Goal: Task Accomplishment & Management: Complete application form

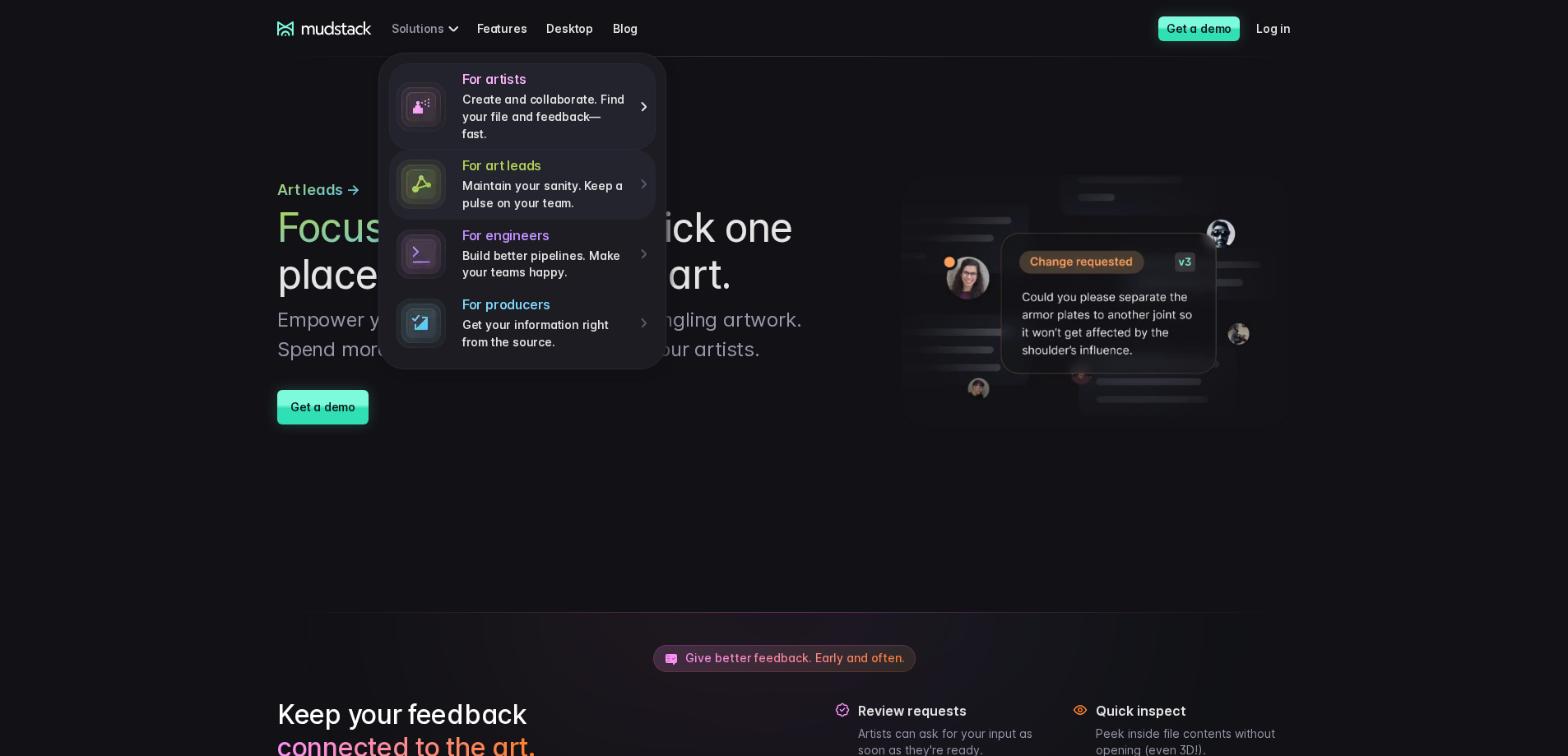
click at [525, 96] on p "Create and collaborate. Find your file and feedback— fast." at bounding box center [545, 116] width 166 height 51
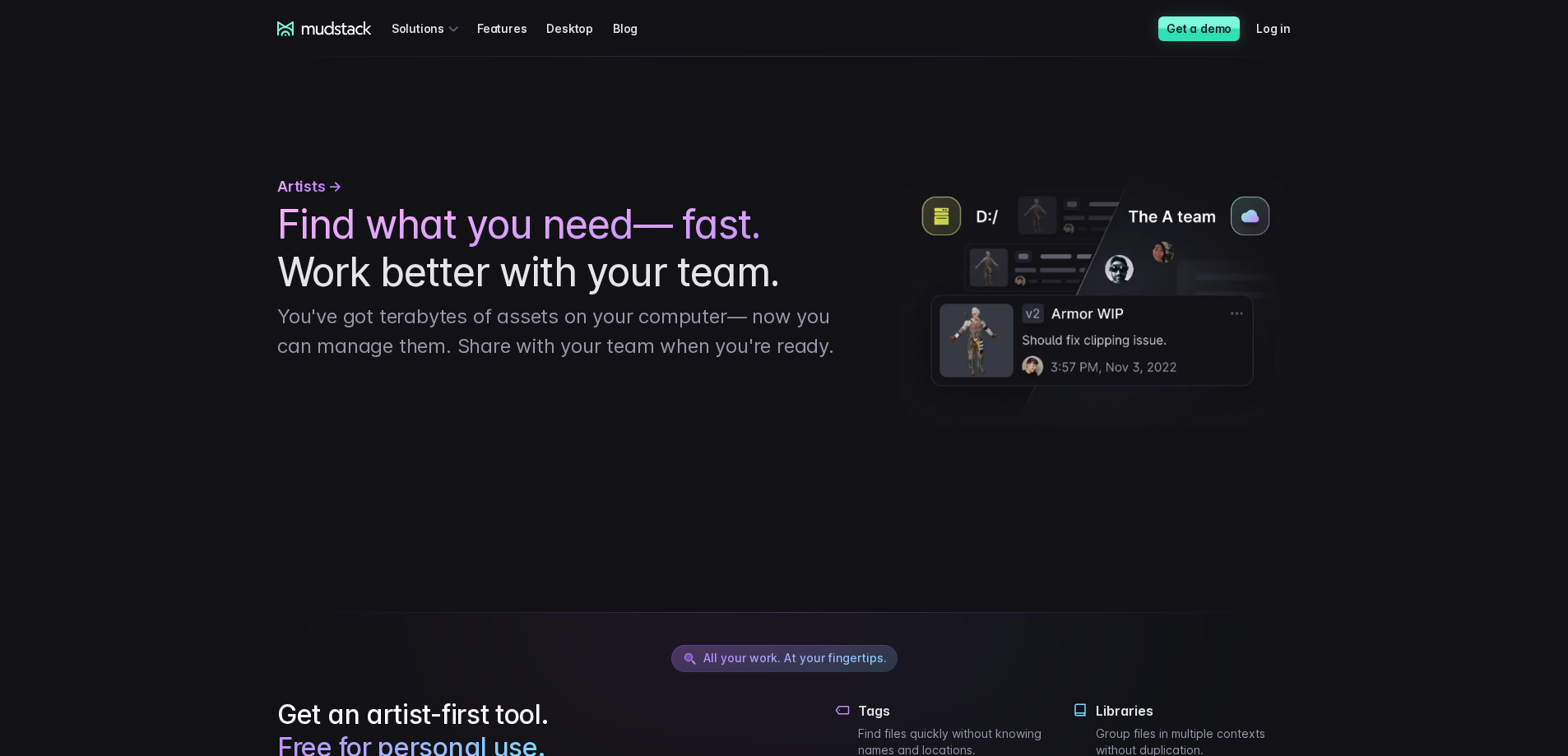
click at [320, 26] on icon at bounding box center [325, 29] width 95 height 15
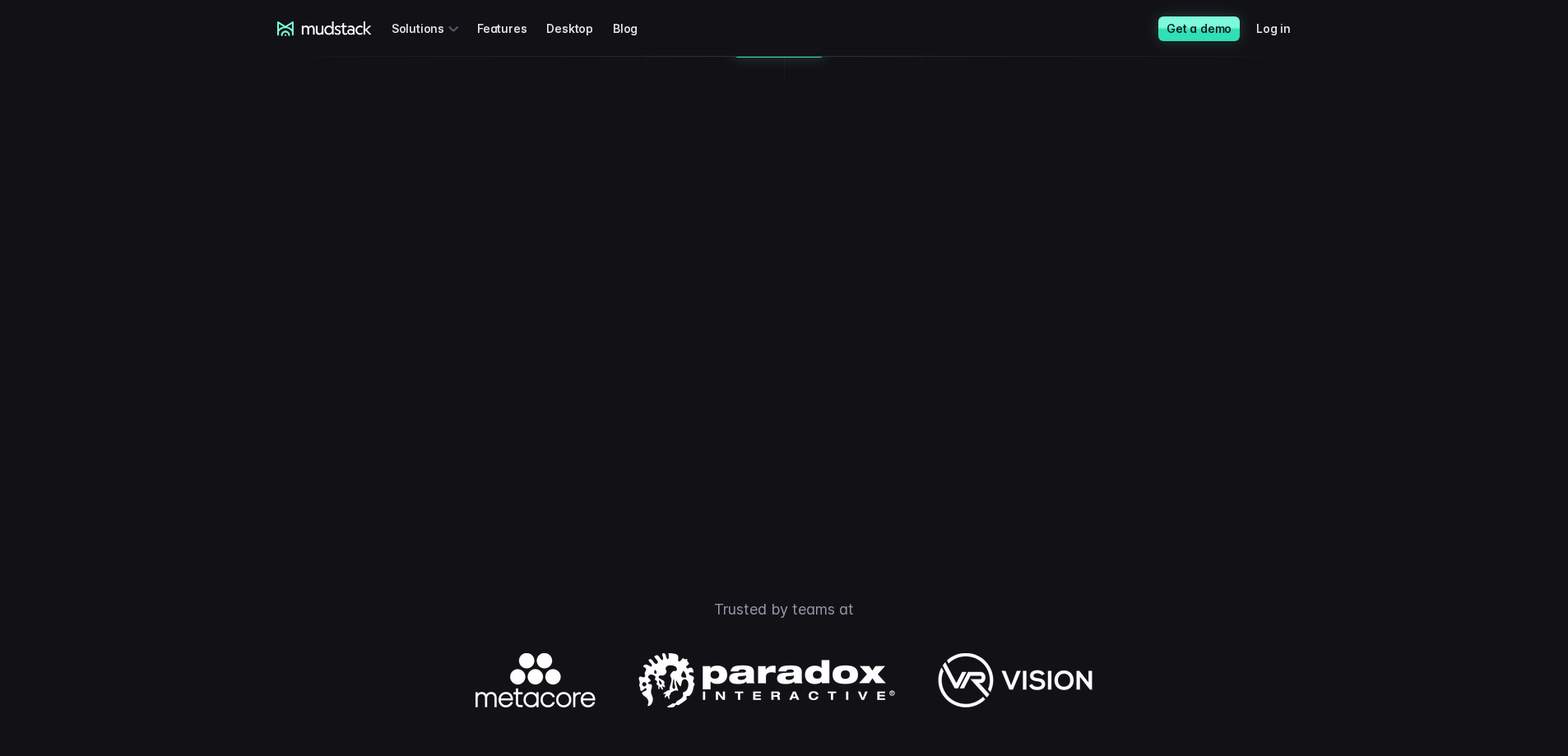
scroll to position [247, 0]
click at [623, 450] on video at bounding box center [784, 305] width 864 height 432
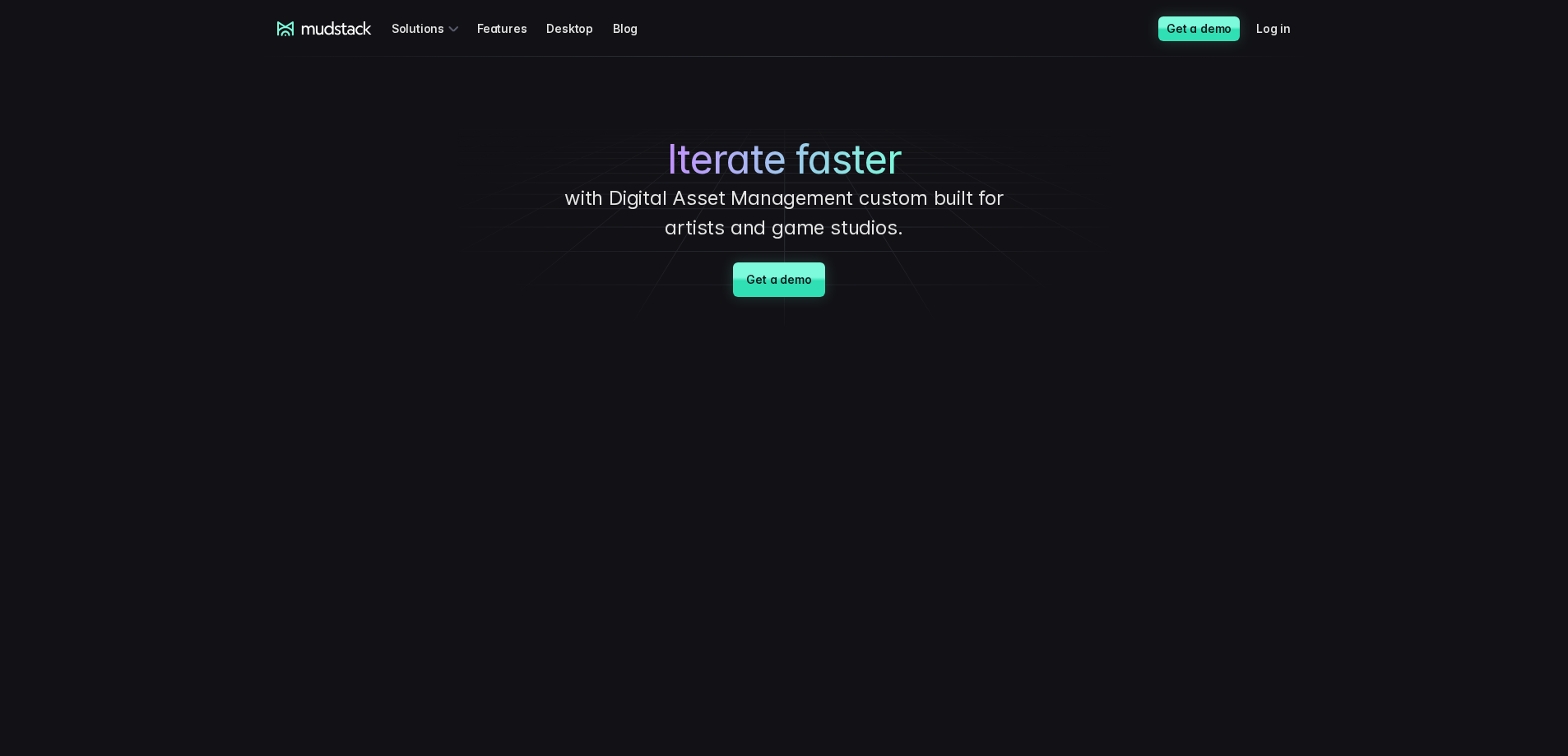
scroll to position [0, 0]
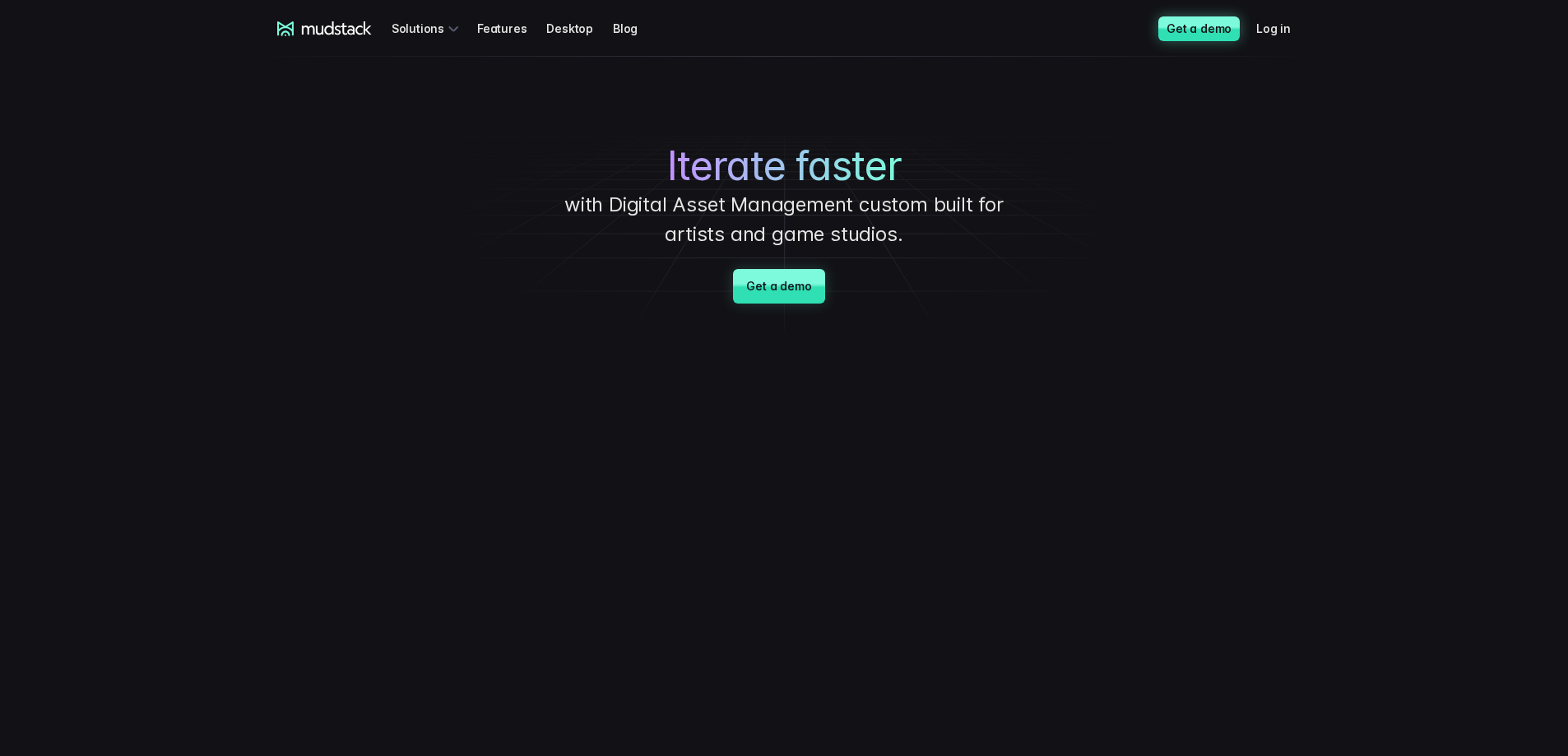
click at [1200, 25] on link "Get a demo" at bounding box center [1199, 28] width 82 height 25
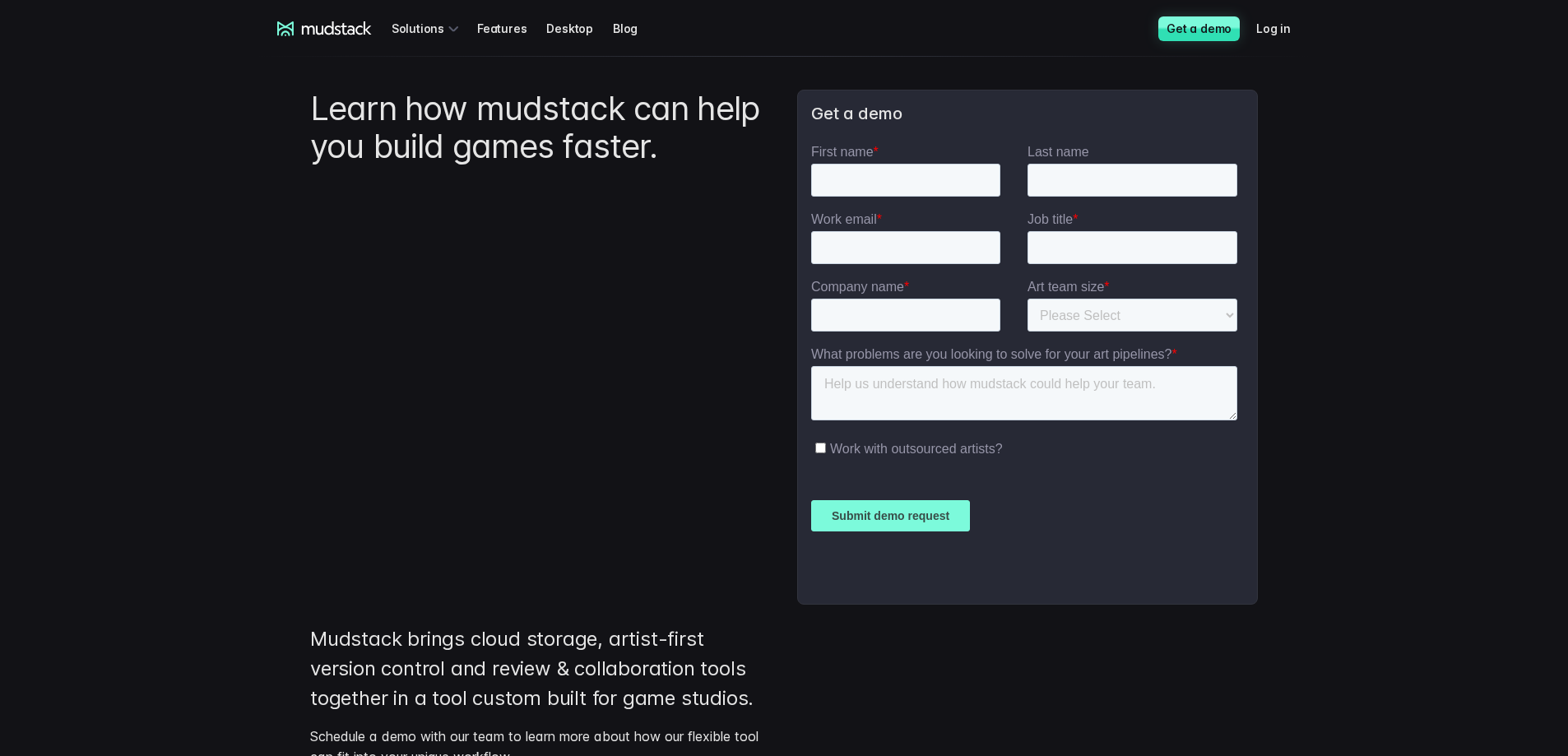
click at [889, 169] on input "First name *" at bounding box center [905, 180] width 189 height 33
type input "[PERSON_NAME]"
click at [854, 252] on input "Work email *" at bounding box center [905, 247] width 189 height 33
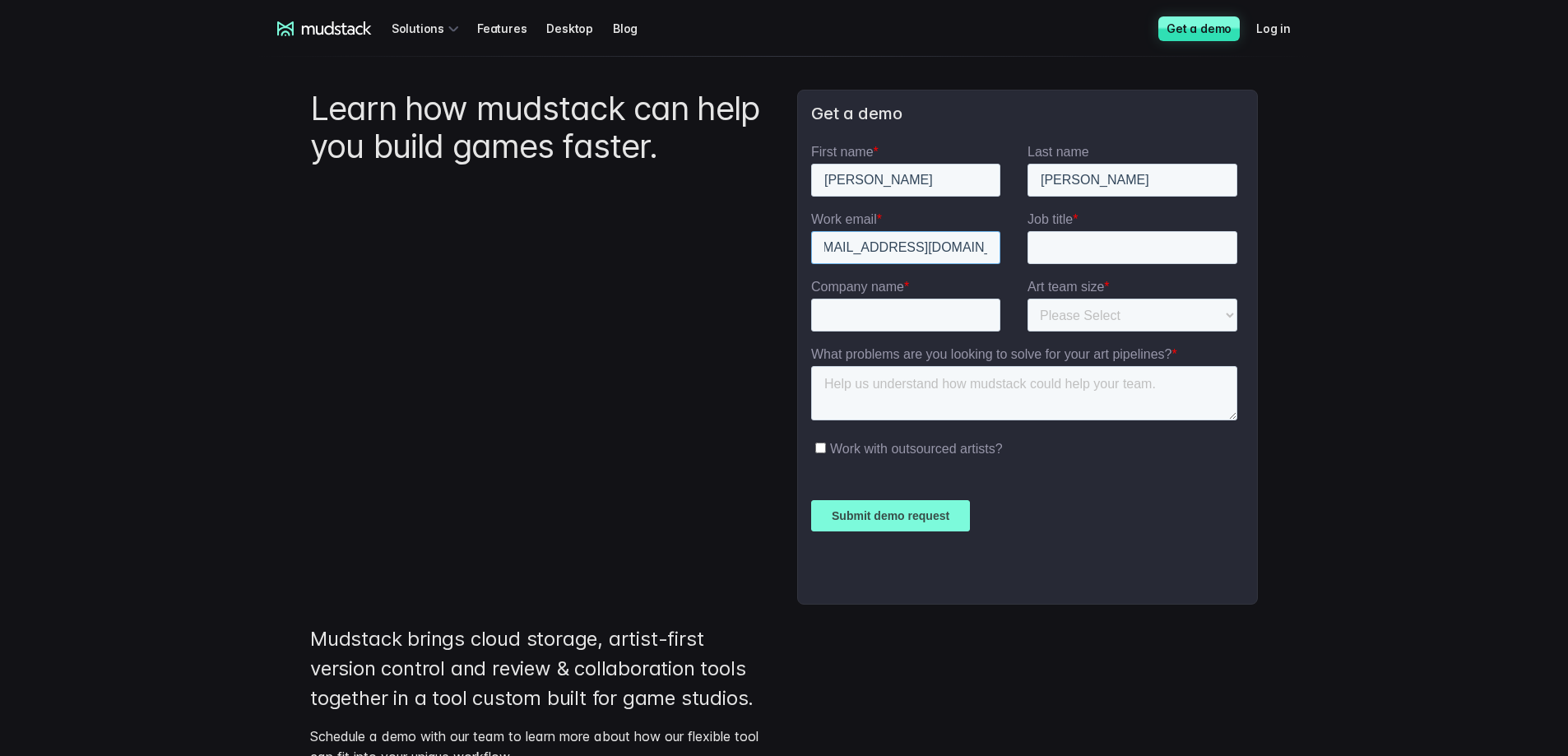
type input "[EMAIL_ADDRESS][DOMAIN_NAME]"
click at [1037, 250] on input "Job title *" at bounding box center [1132, 247] width 210 height 33
type input "Art Director"
click at [888, 303] on input "Company name *" at bounding box center [905, 315] width 189 height 33
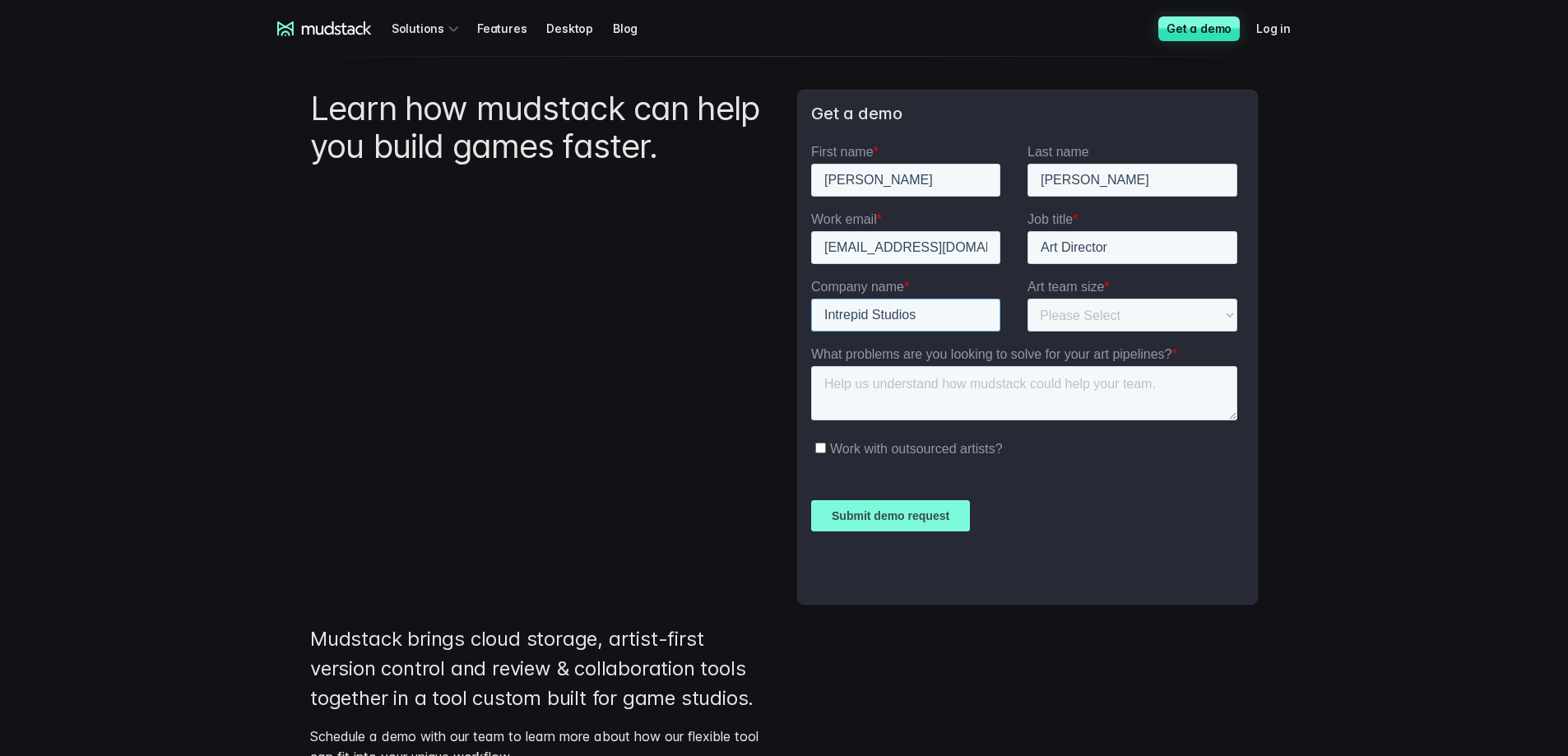
type input "Intrepid Studios"
click at [1133, 313] on select "Please Select 1-10 11-25 26-50 50+" at bounding box center [1132, 315] width 210 height 33
select select "50+"
click at [1027, 299] on select "Please Select 1-10 11-25 26-50 50+" at bounding box center [1132, 315] width 210 height 33
click at [861, 379] on textarea "What problems are you looking to solve for your art pipelines? *" at bounding box center [1024, 393] width 426 height 55
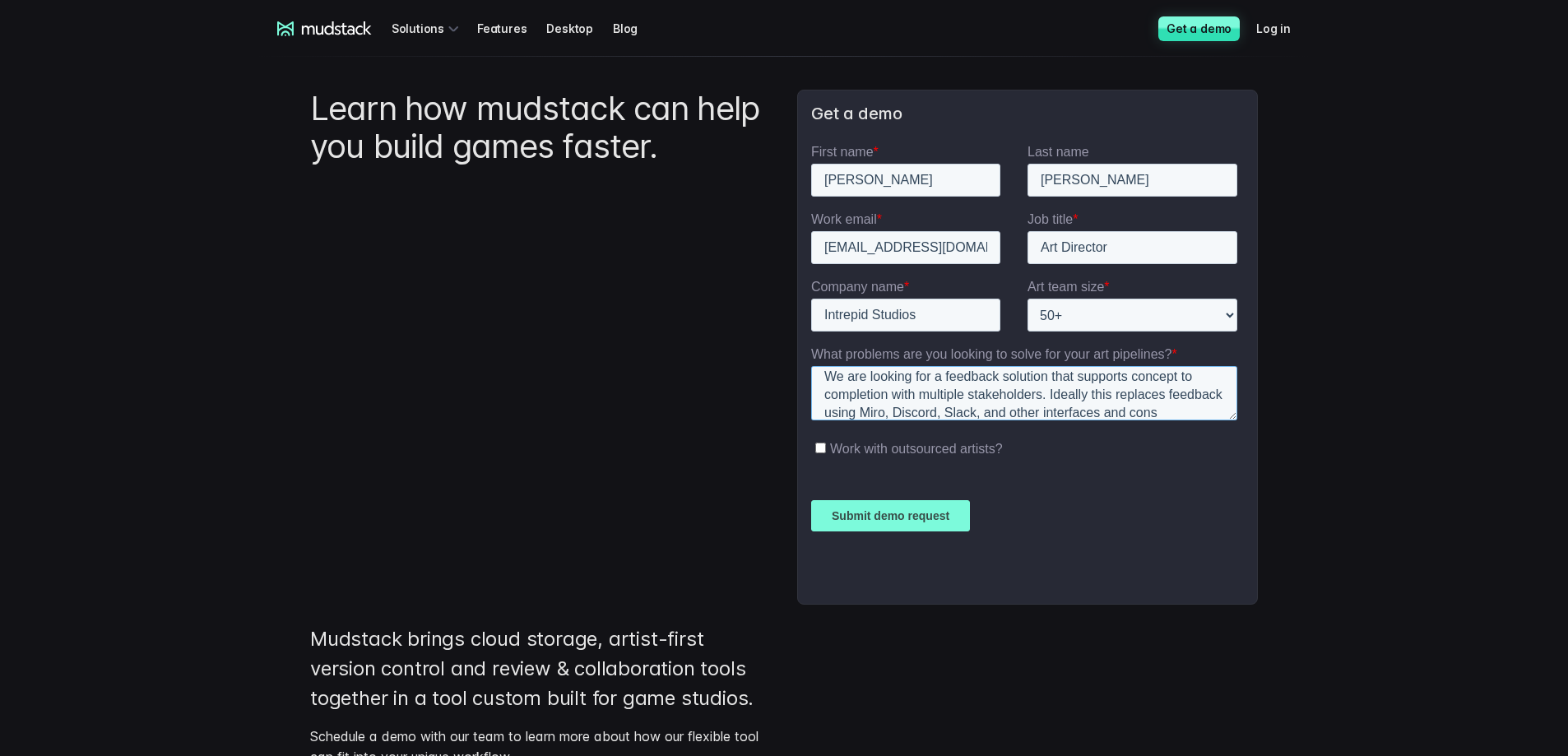
scroll to position [25, 0]
click at [1165, 375] on textarea "We are looking for a feedback solution that supports concept to completion with…" at bounding box center [1024, 393] width 426 height 55
click at [1020, 400] on textarea "We are looking for a feedback solution that supports concept to completion with…" at bounding box center [1024, 393] width 426 height 55
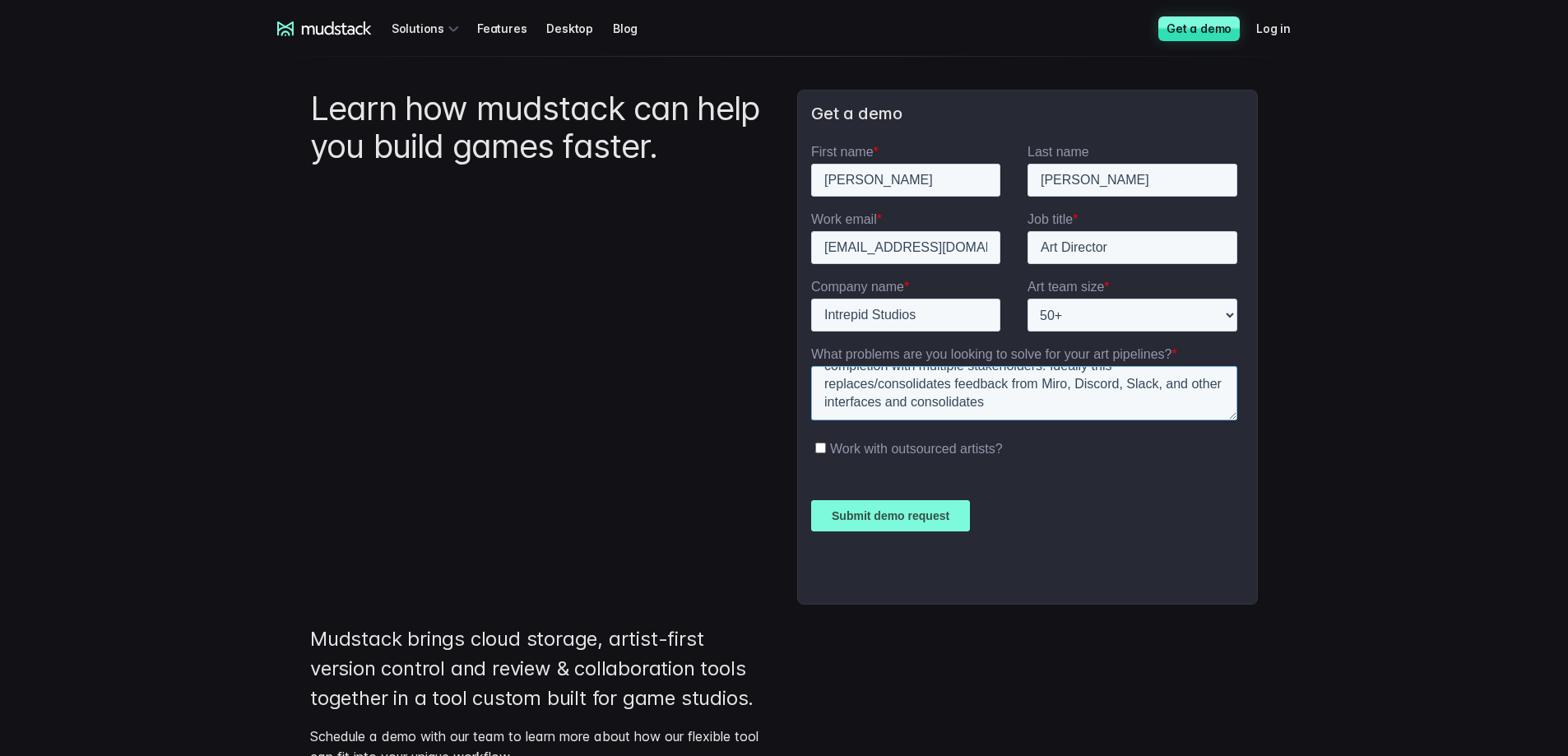
drag, startPoint x: 1045, startPoint y: 406, endPoint x: 914, endPoint y: 395, distance: 131.5
click at [914, 395] on textarea "We are looking for a feedback solution that supports concept to completion with…" at bounding box center [1024, 393] width 426 height 55
type textarea "We are looking for a feedback solution that supports concept to completion with…"
click at [818, 448] on input "Work with outsourced artists?" at bounding box center [821, 448] width 11 height 11
checkbox input "true"
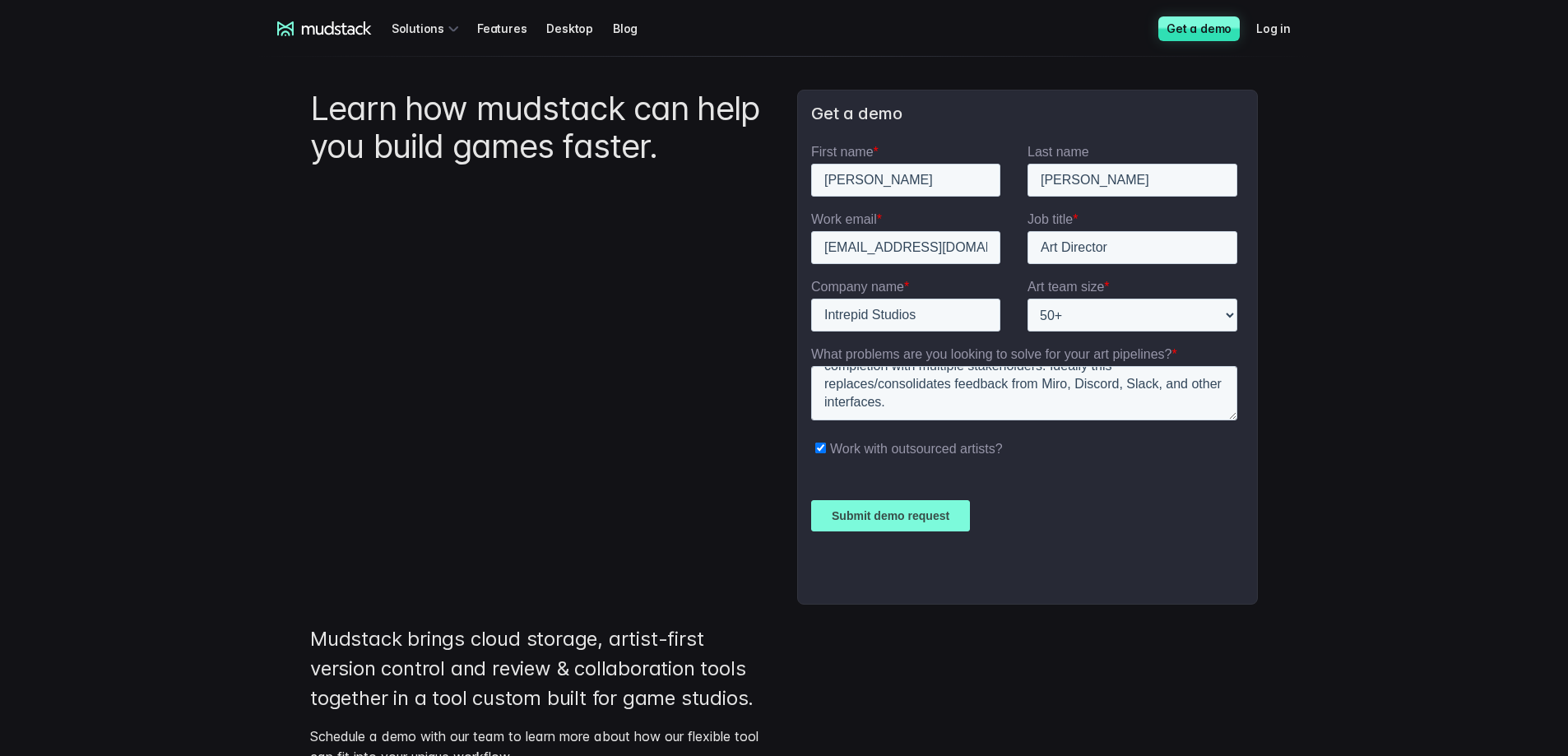
click at [923, 510] on input "Submit demo request" at bounding box center [890, 515] width 159 height 31
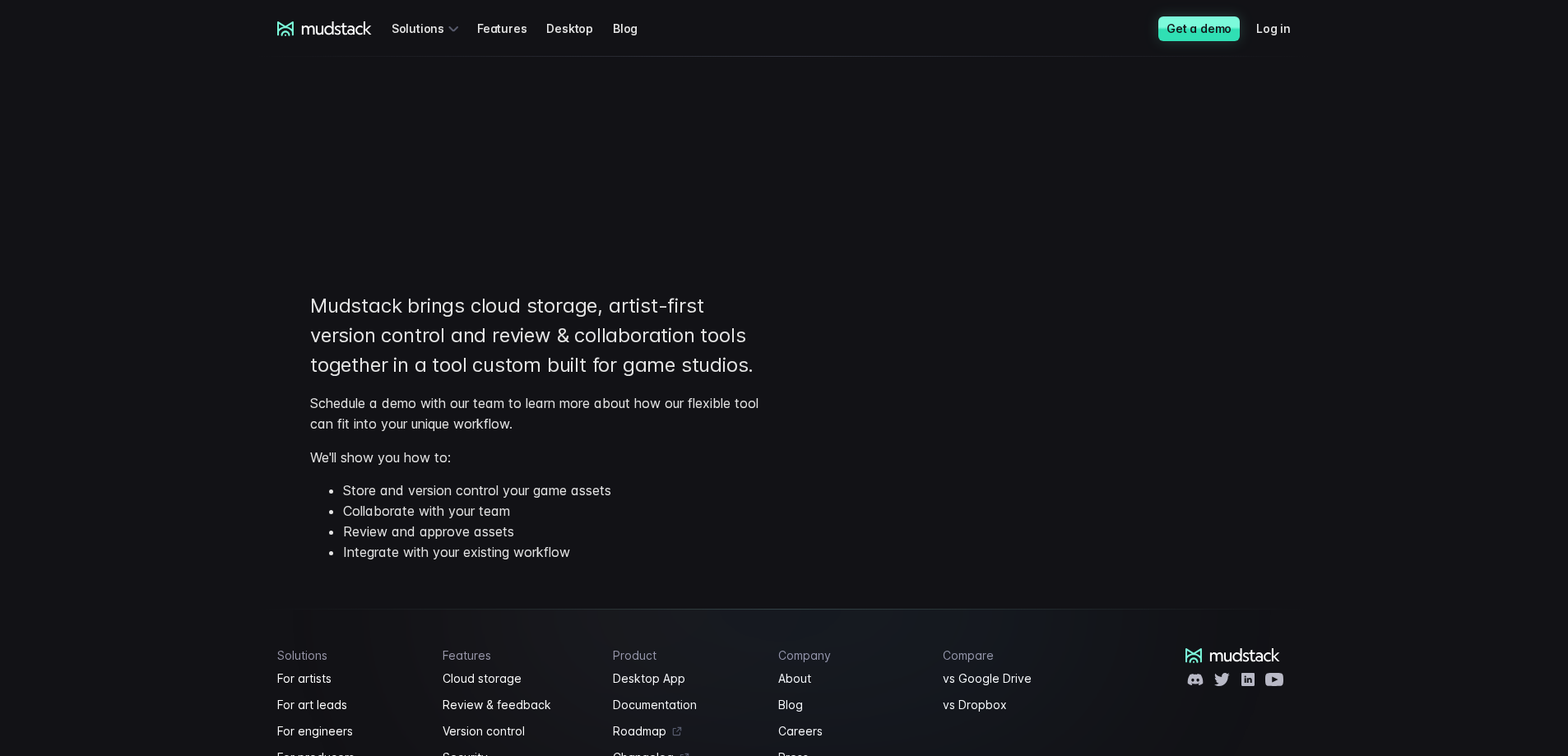
scroll to position [0, 0]
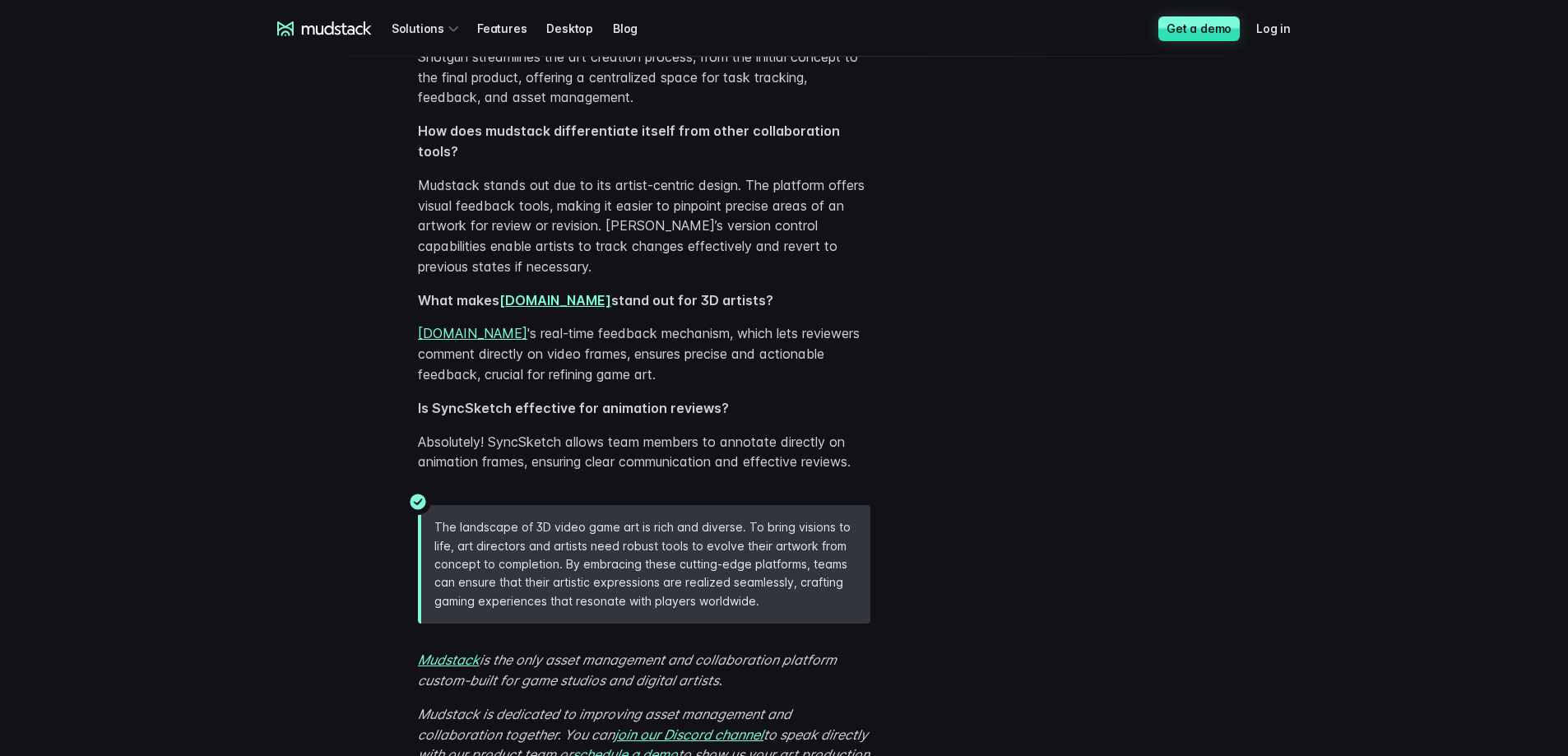
scroll to position [4688, 0]
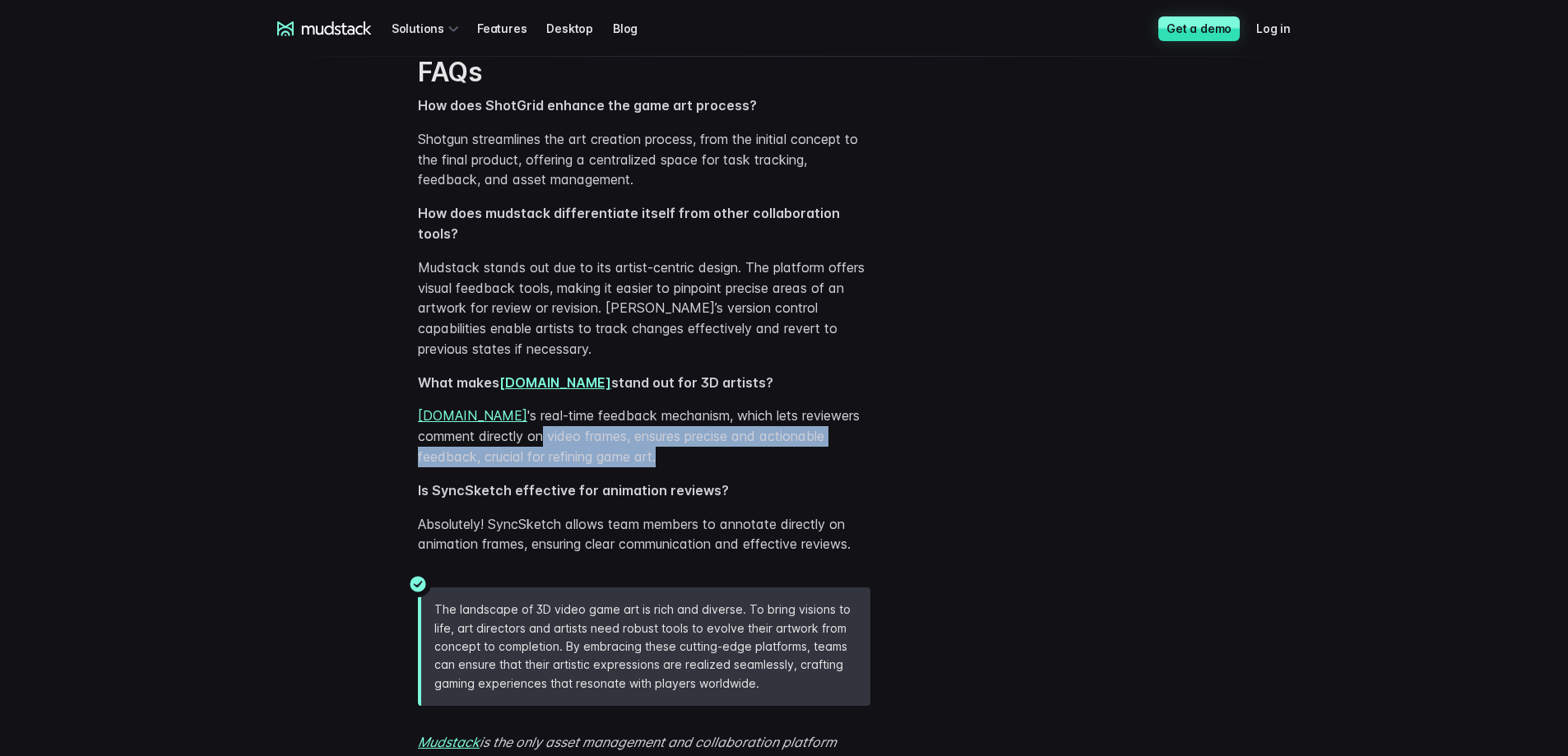
drag, startPoint x: 544, startPoint y: 459, endPoint x: 664, endPoint y: 470, distance: 120.5
click at [664, 466] on p "[DOMAIN_NAME] 's real-time feedback mechanism, which lets reviewers comment dir…" at bounding box center [644, 435] width 453 height 61
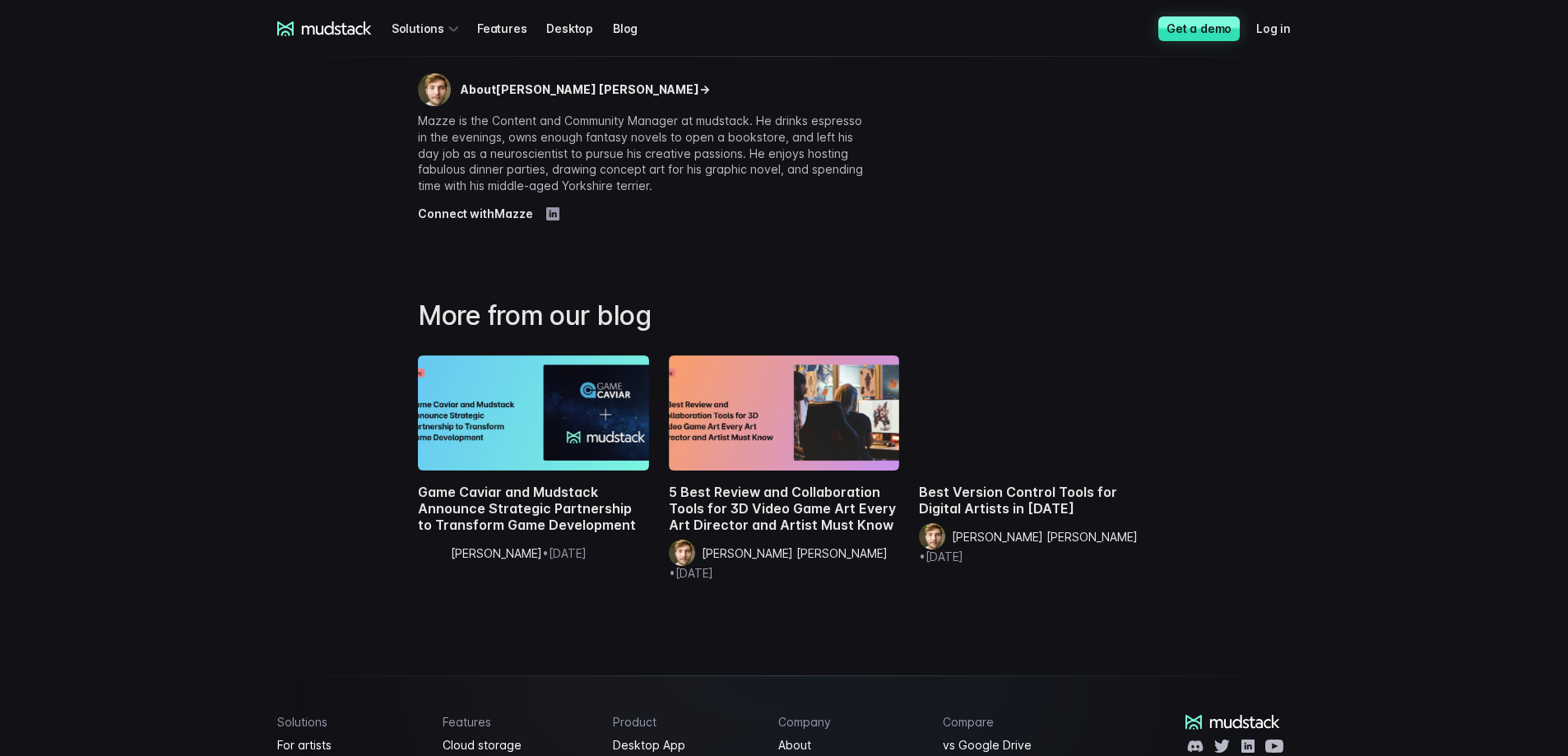
scroll to position [5753, 0]
